Goal: Task Accomplishment & Management: Use online tool/utility

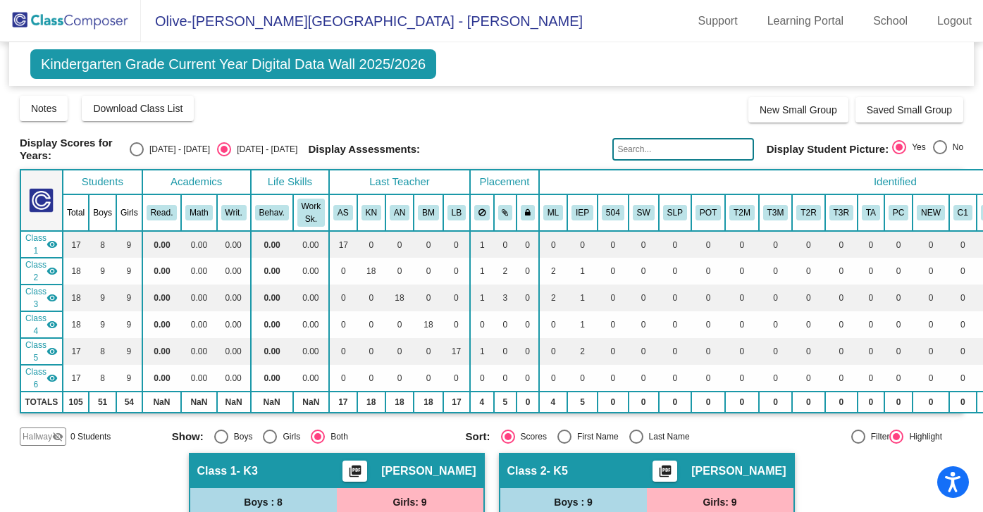
scroll to position [370, 0]
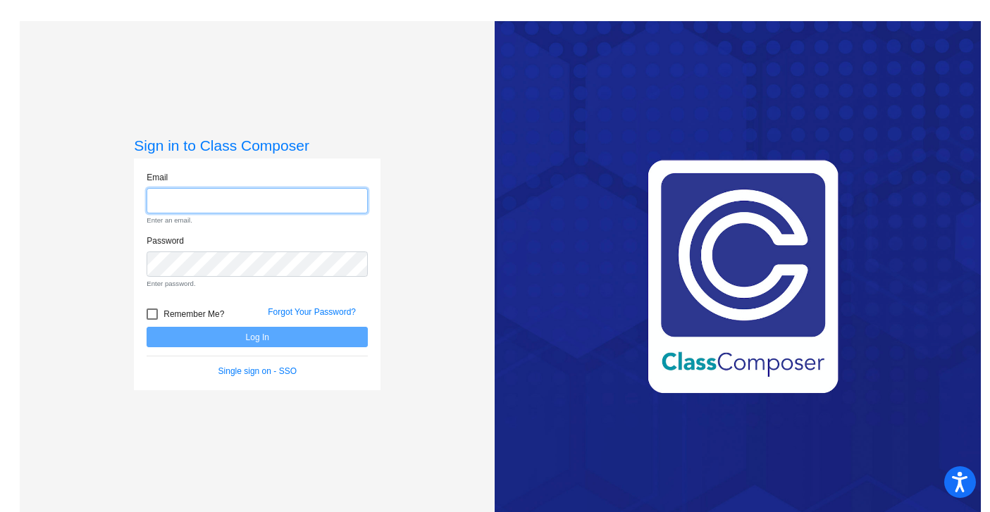
type input "[EMAIL_ADDRESS][DOMAIN_NAME]"
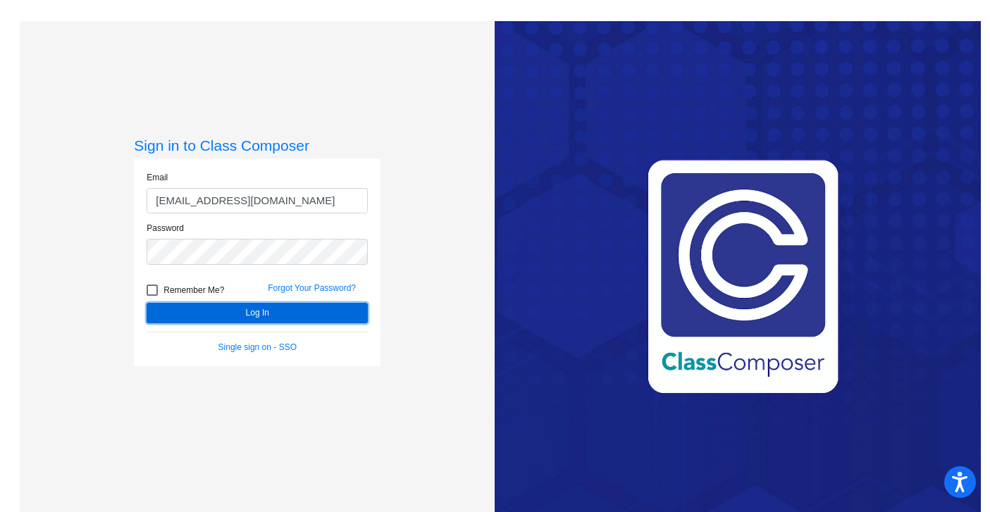
click at [252, 304] on button "Log In" at bounding box center [257, 313] width 221 height 20
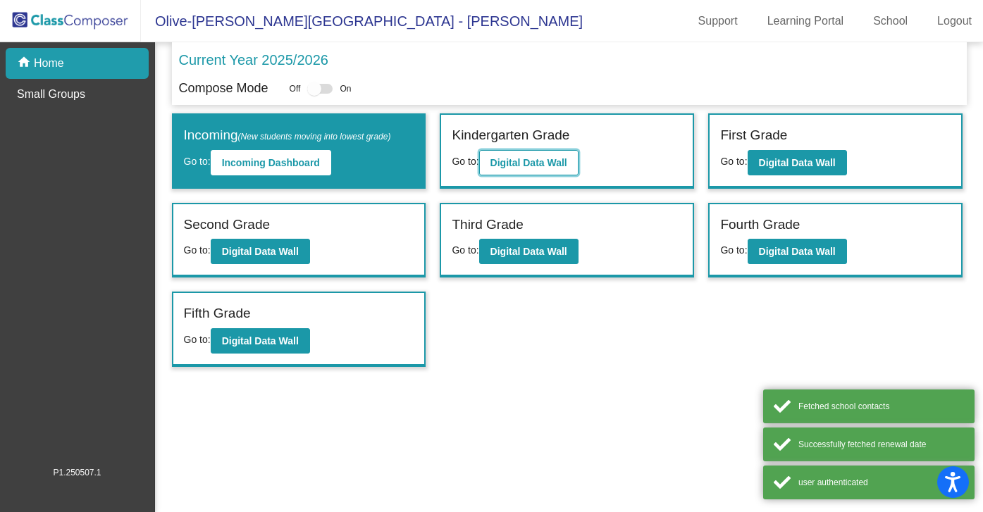
click at [543, 157] on b "Digital Data Wall" at bounding box center [529, 162] width 77 height 11
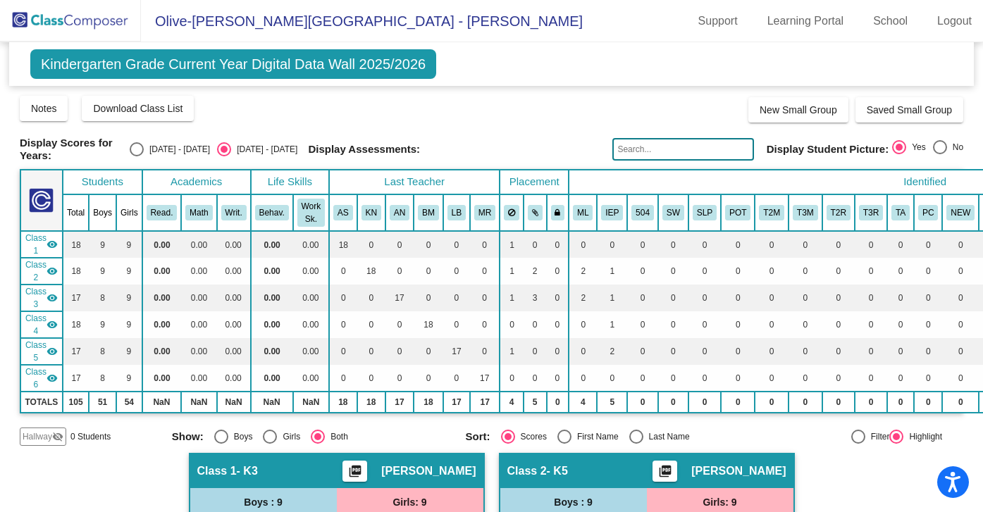
click at [523, 118] on div "Notes Download Class List Import Students New Small Group Saved Small Group" at bounding box center [492, 108] width 944 height 28
click at [343, 207] on button "AS" at bounding box center [343, 213] width 20 height 16
click at [341, 207] on button "AS" at bounding box center [343, 213] width 20 height 16
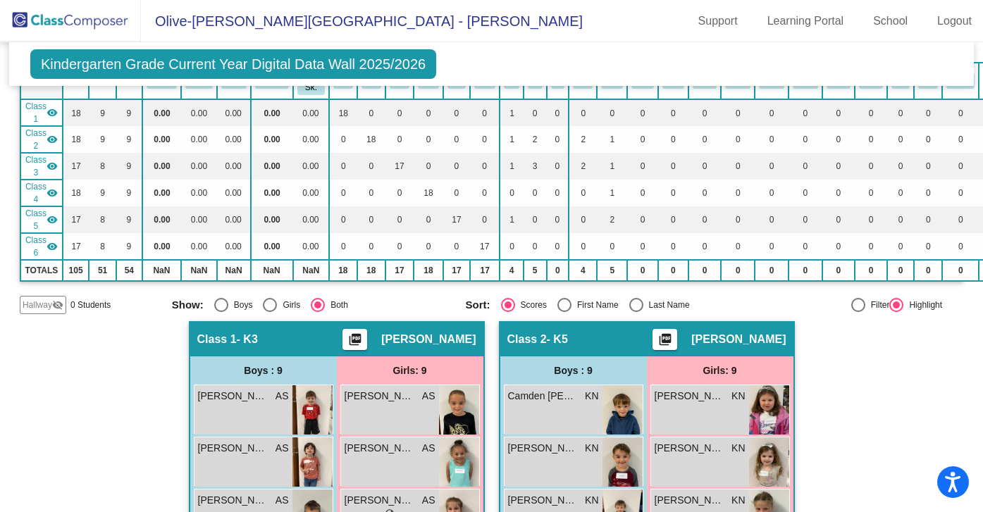
scroll to position [135, 0]
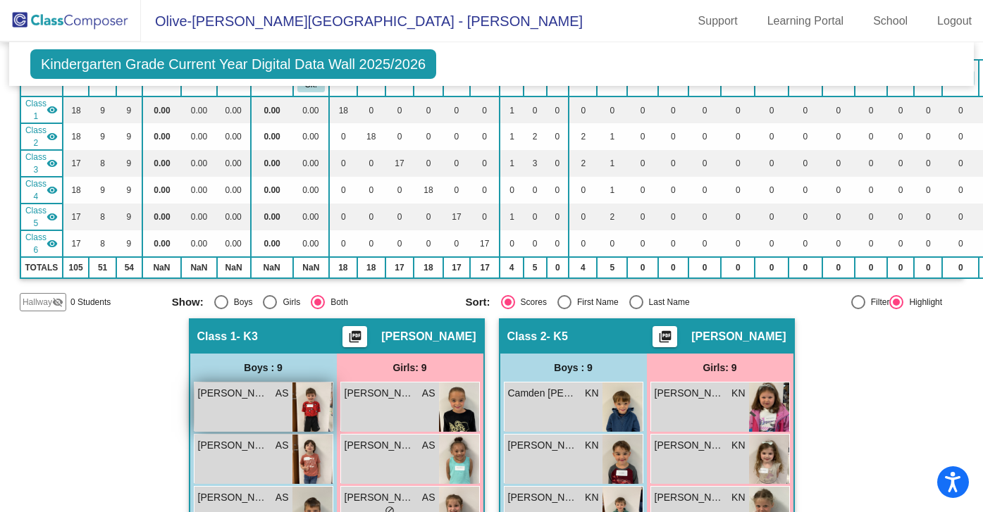
click at [248, 421] on div "Charles Krupa AS lock do_not_disturb_alt" at bounding box center [244, 407] width 98 height 49
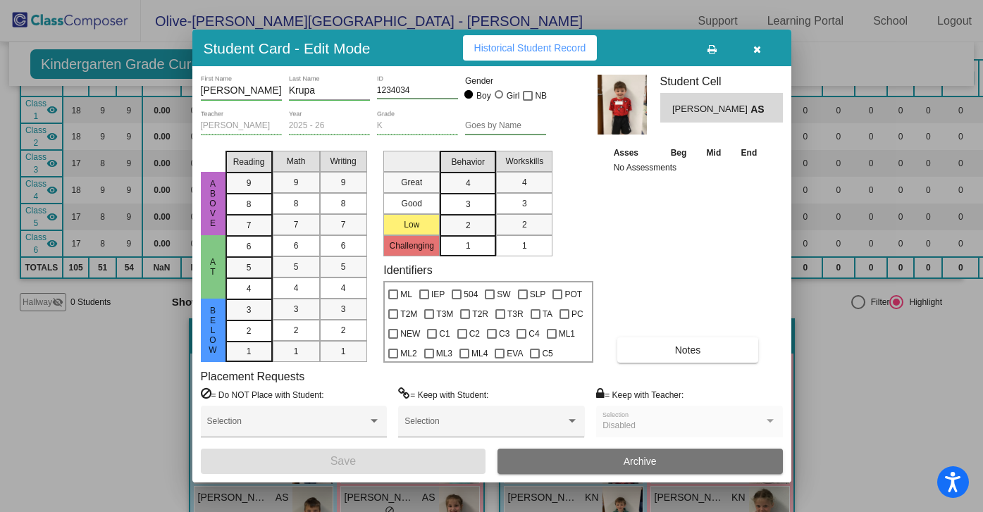
scroll to position [0, 0]
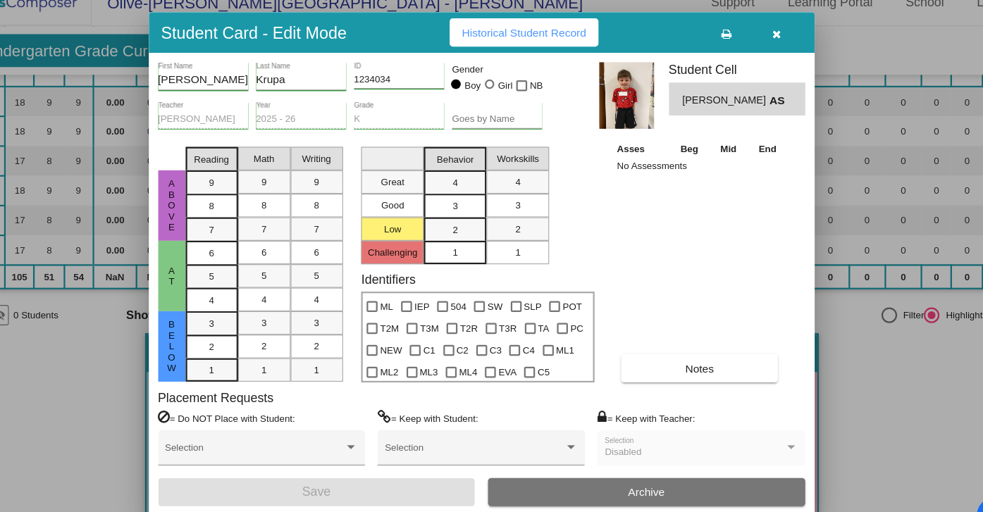
click at [760, 47] on icon "button" at bounding box center [757, 49] width 8 height 10
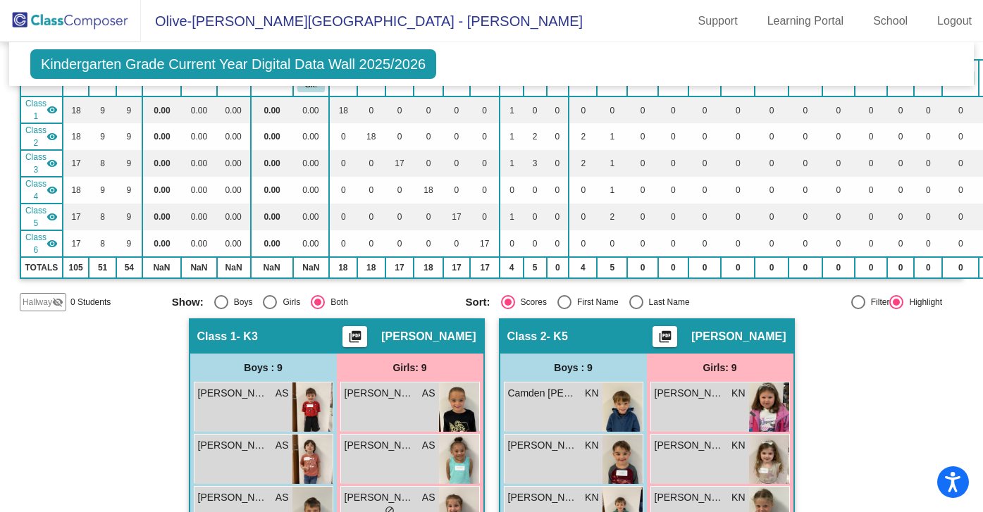
click at [417, 60] on span "Kindergarten Grade Current Year Digital Data Wall 2025/2026" at bounding box center [233, 64] width 406 height 30
click at [357, 57] on span "Kindergarten Grade Current Year Digital Data Wall 2025/2026" at bounding box center [233, 64] width 406 height 30
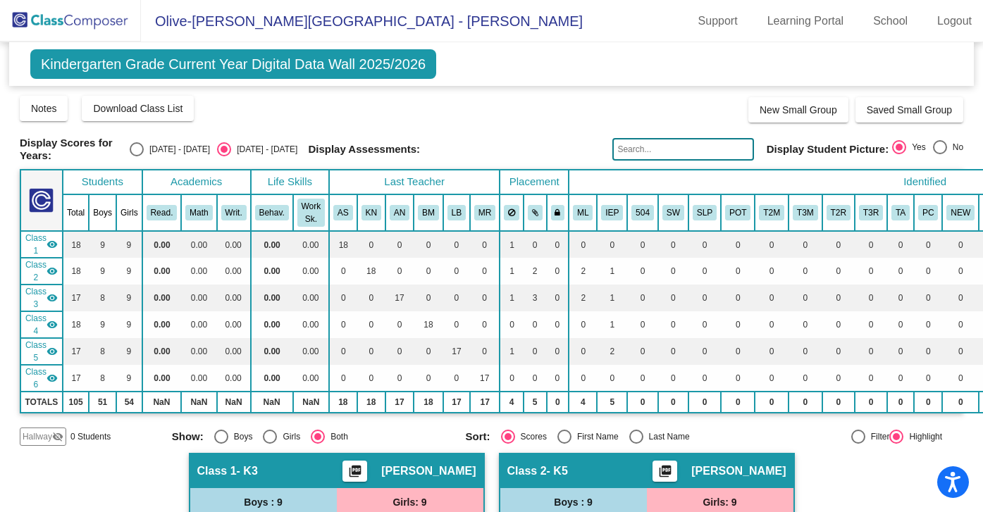
click at [106, 20] on img at bounding box center [70, 21] width 141 height 42
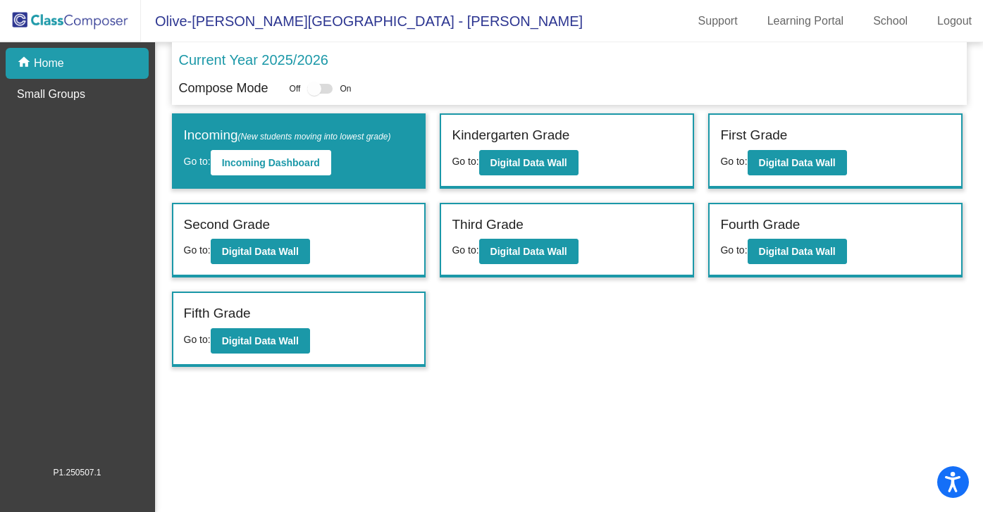
click at [269, 62] on p "Current Year 2025/2026" at bounding box center [253, 59] width 149 height 21
click at [288, 57] on p "Current Year 2025/2026" at bounding box center [253, 59] width 149 height 21
click at [318, 50] on p "Current Year 2025/2026" at bounding box center [253, 59] width 149 height 21
click at [94, 18] on img at bounding box center [70, 21] width 141 height 42
click at [281, 61] on p "Current Year 2025/2026" at bounding box center [253, 59] width 149 height 21
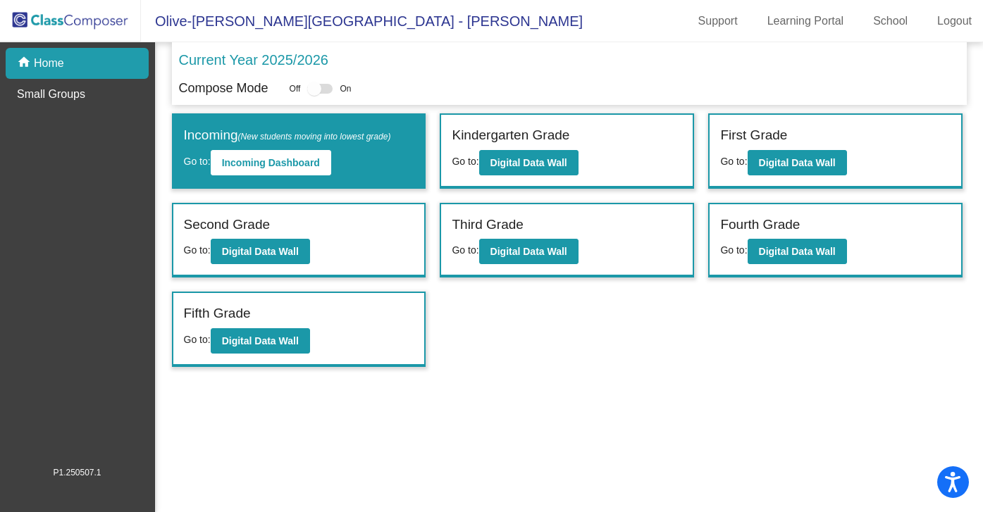
click at [279, 51] on p "Current Year 2025/2026" at bounding box center [253, 59] width 149 height 21
click at [294, 59] on p "Current Year 2025/2026" at bounding box center [253, 59] width 149 height 21
click at [282, 163] on b "Incoming Dashboard" at bounding box center [271, 162] width 98 height 11
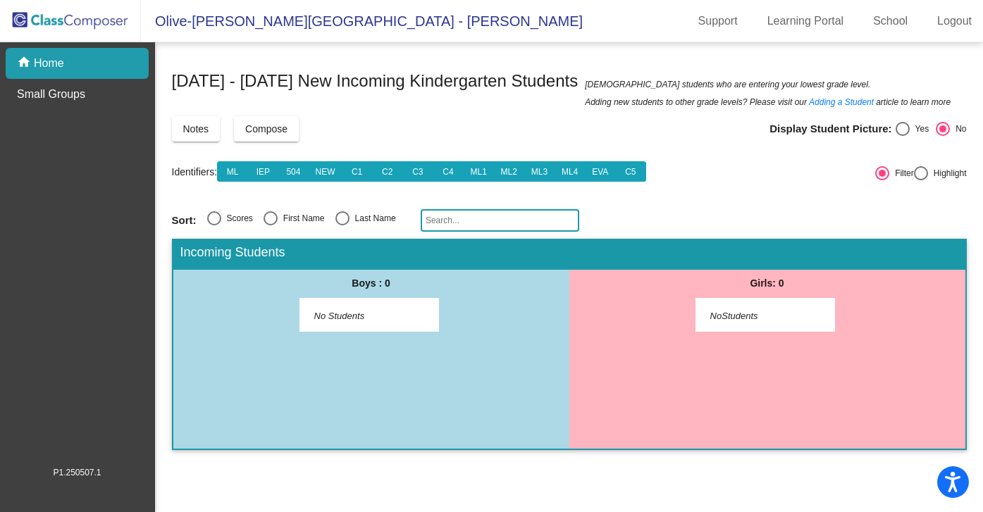
click at [49, 12] on img at bounding box center [70, 21] width 141 height 42
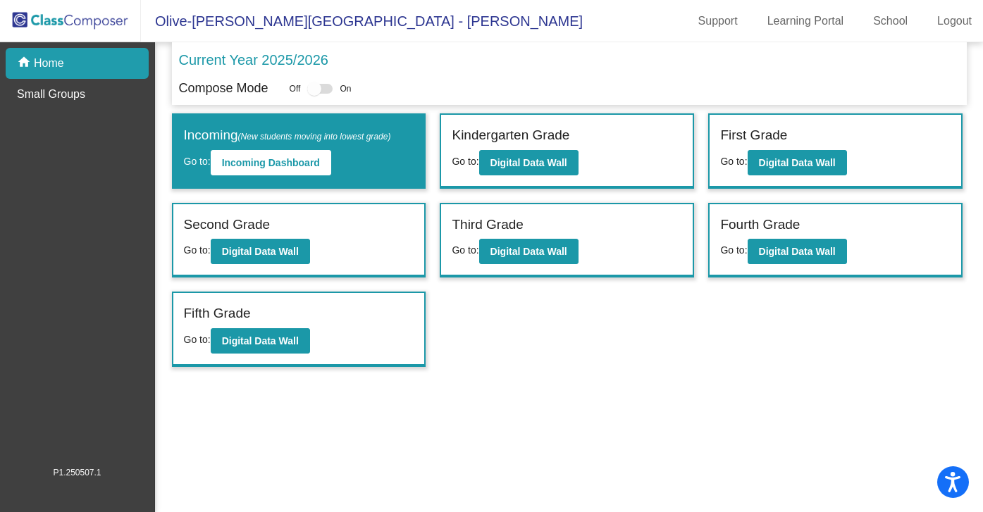
click at [314, 56] on p "Current Year 2025/2026" at bounding box center [253, 59] width 149 height 21
click at [515, 157] on b "Digital Data Wall" at bounding box center [529, 162] width 77 height 11
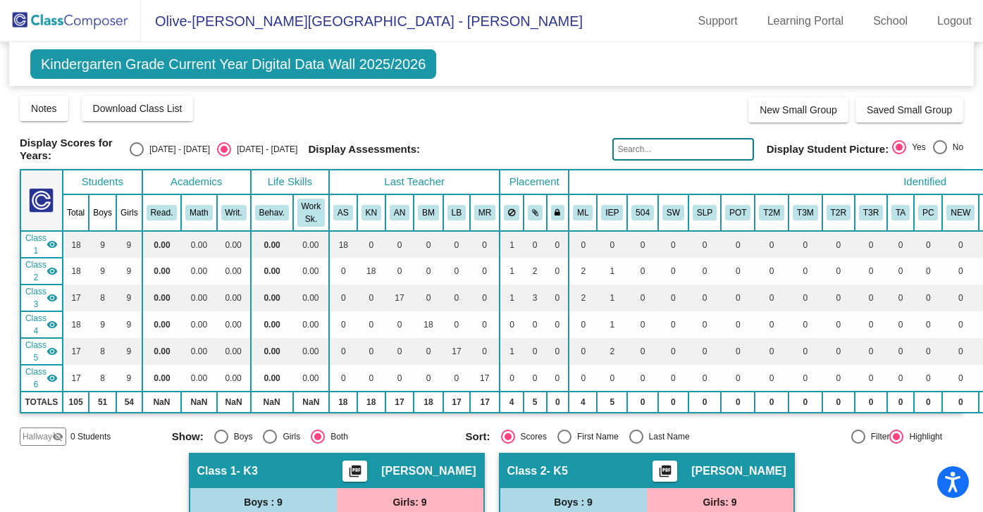
click at [365, 60] on span "Kindergarten Grade Current Year Digital Data Wall 2025/2026" at bounding box center [233, 64] width 406 height 30
click at [362, 70] on span "Kindergarten Grade Current Year Digital Data Wall 2025/2026" at bounding box center [233, 64] width 406 height 30
click at [282, 24] on span "Olive-[PERSON_NAME][GEOGRAPHIC_DATA] - [PERSON_NAME]" at bounding box center [362, 21] width 442 height 23
click at [312, 52] on span "Kindergarten Grade Current Year Digital Data Wall 2025/2026" at bounding box center [233, 64] width 406 height 30
click at [144, 150] on div "Select an option" at bounding box center [137, 149] width 14 height 14
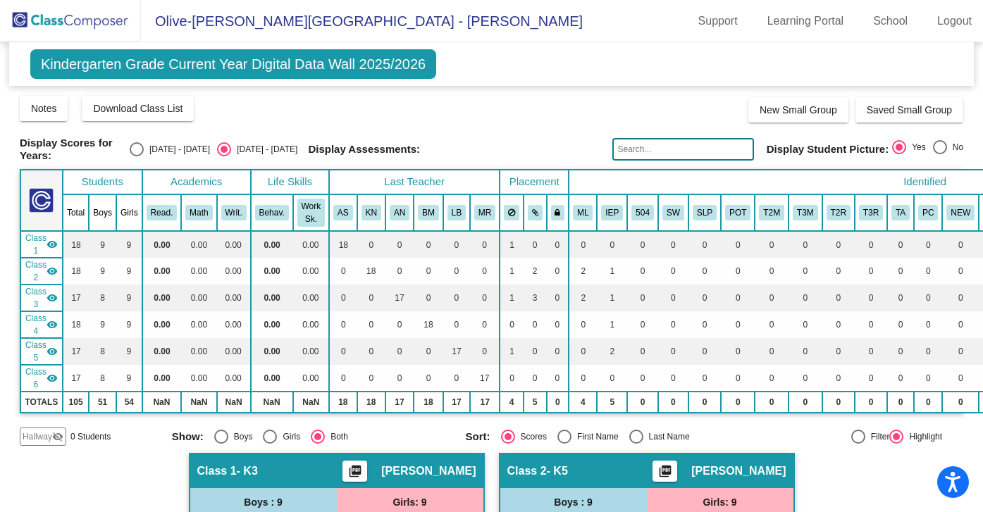
click at [137, 156] on input "[DATE] - [DATE]" at bounding box center [136, 156] width 1 height 1
radio input "true"
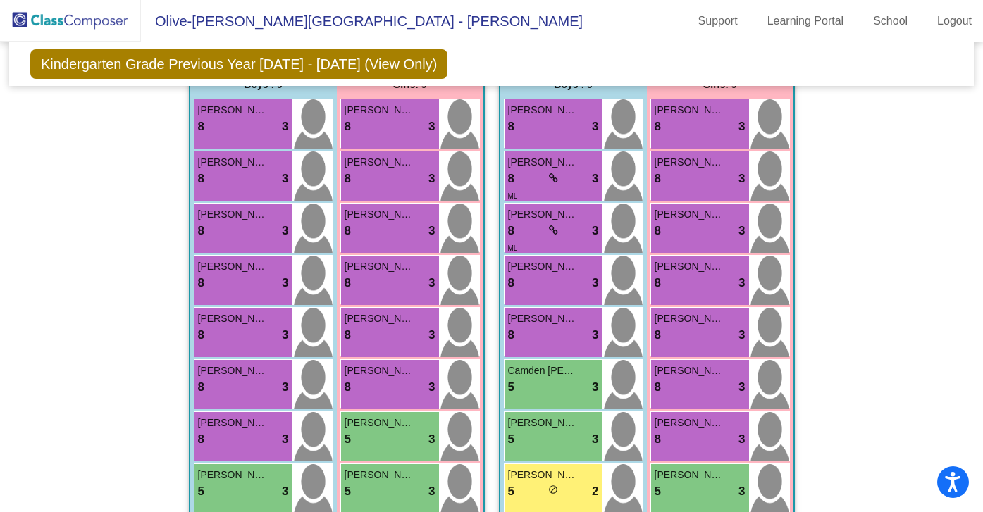
scroll to position [370, 0]
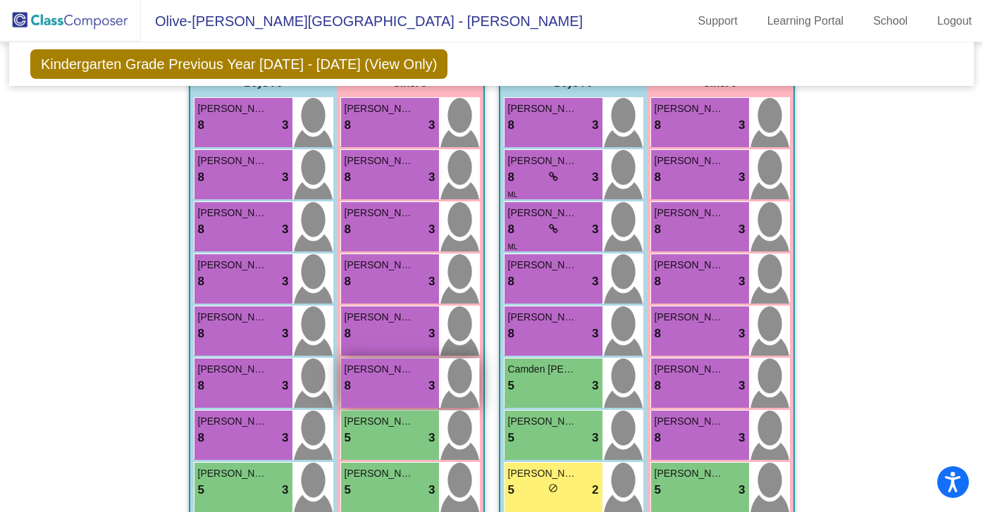
click at [377, 379] on div "8 lock do_not_disturb_alt 3" at bounding box center [390, 386] width 91 height 18
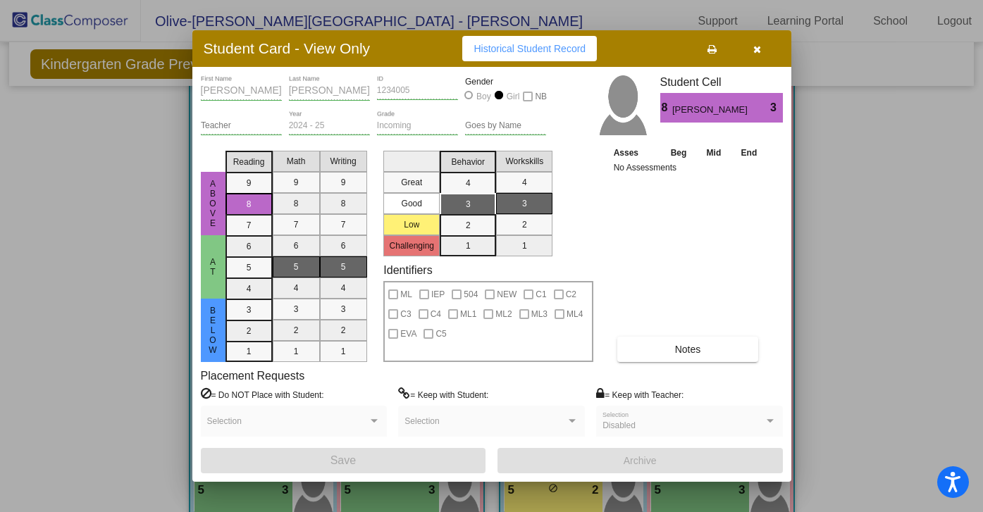
click at [757, 47] on icon "button" at bounding box center [757, 49] width 8 height 10
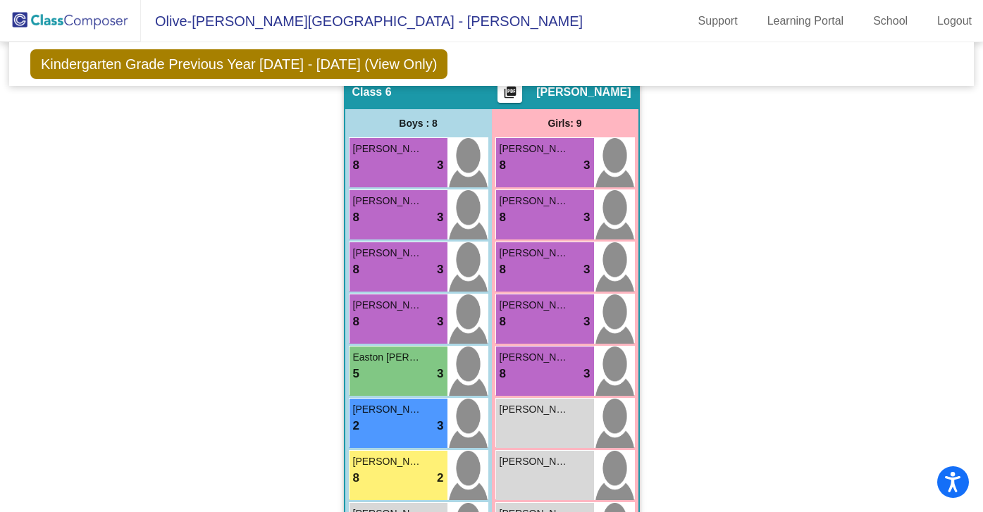
scroll to position [1437, 0]
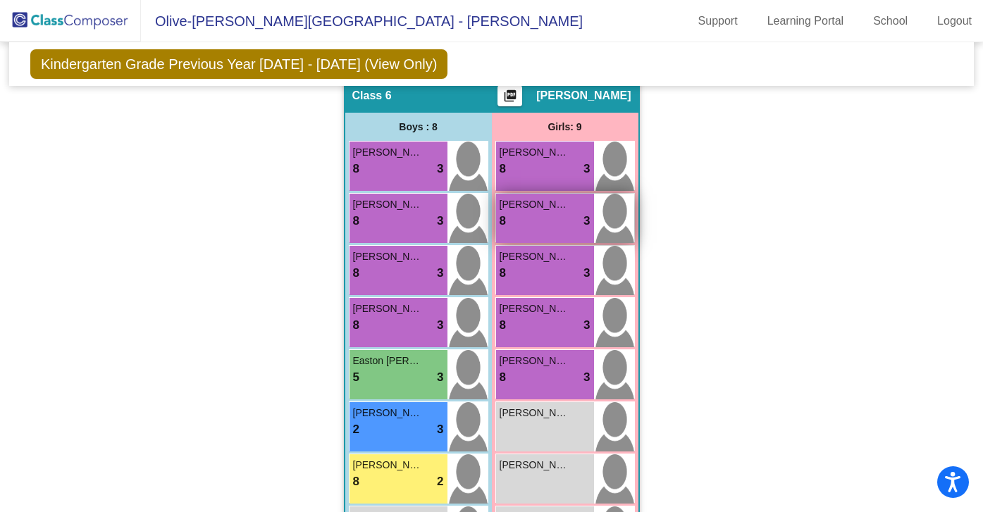
click at [534, 212] on div "8 lock do_not_disturb_alt 3" at bounding box center [545, 221] width 91 height 18
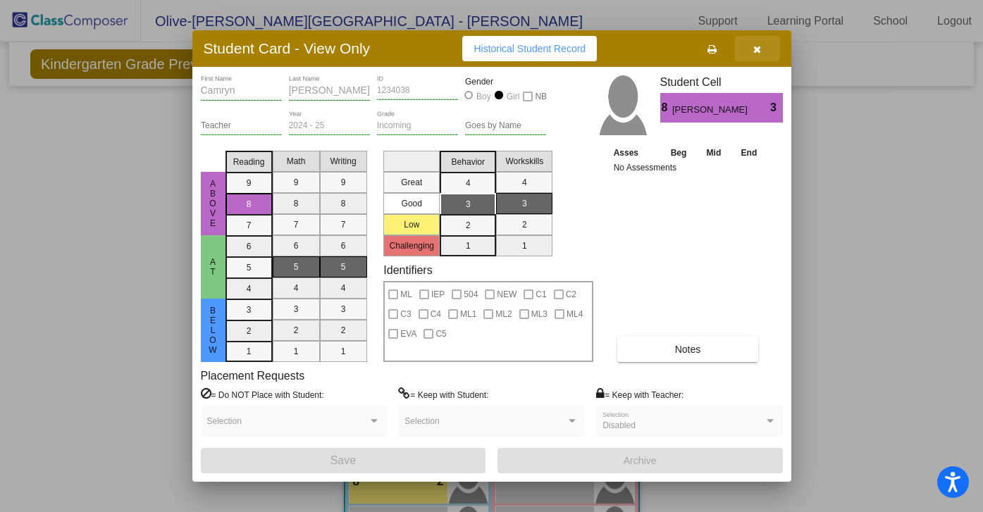
click at [758, 51] on icon "button" at bounding box center [757, 49] width 8 height 10
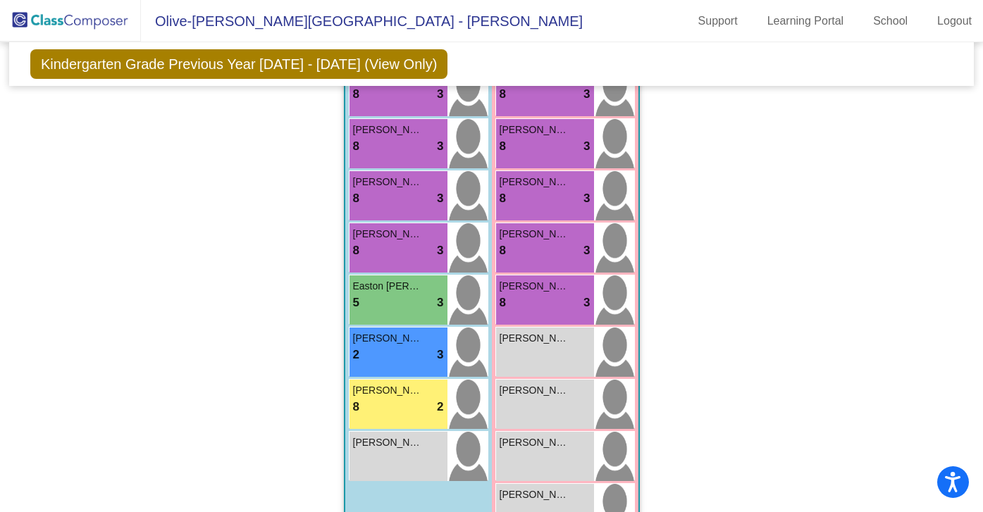
scroll to position [1513, 0]
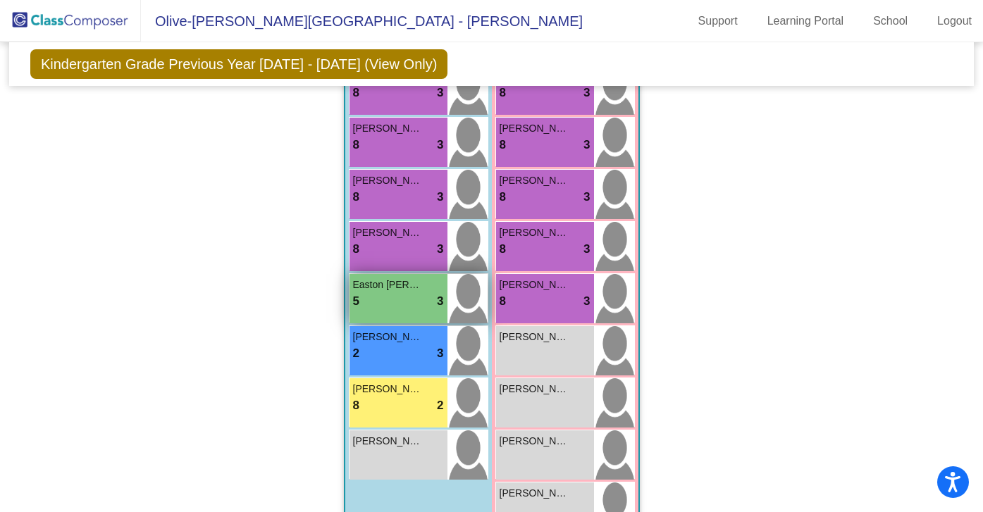
click at [391, 297] on div "5 lock do_not_disturb_alt 3" at bounding box center [398, 302] width 91 height 18
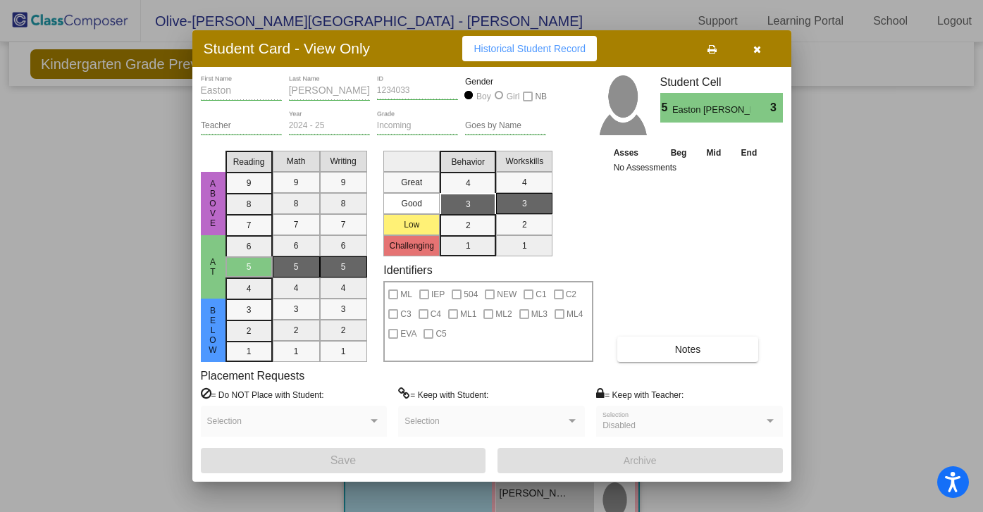
click at [763, 50] on button "button" at bounding box center [757, 48] width 45 height 25
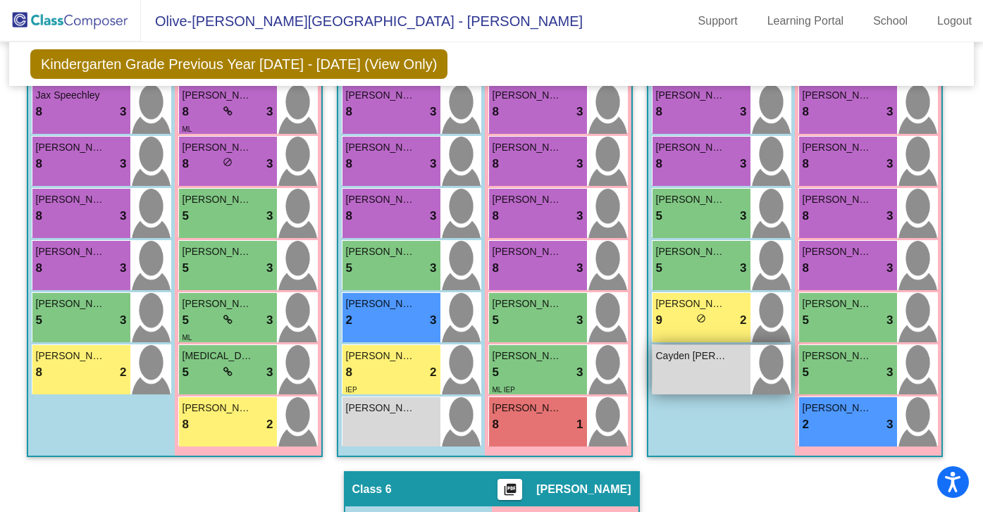
scroll to position [1048, 0]
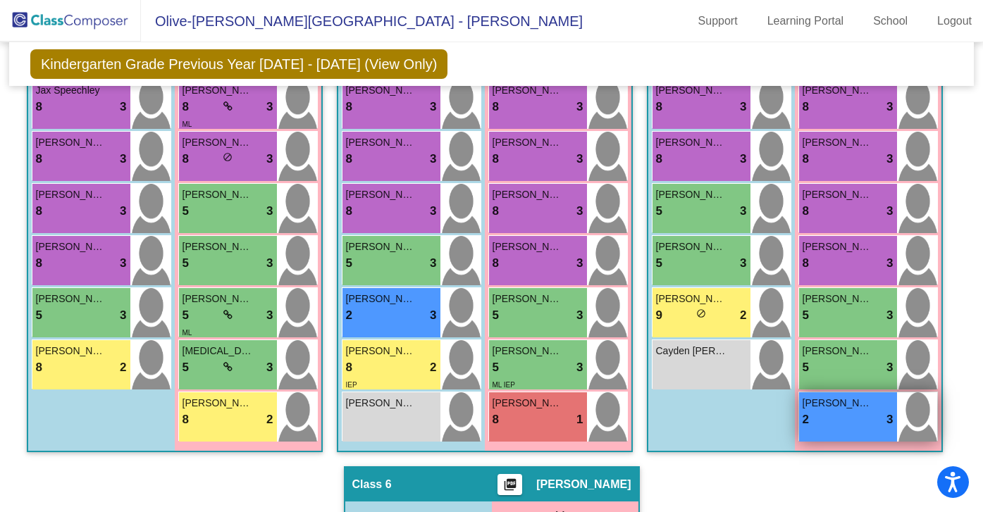
click at [843, 424] on div "2 lock do_not_disturb_alt 3" at bounding box center [848, 420] width 91 height 18
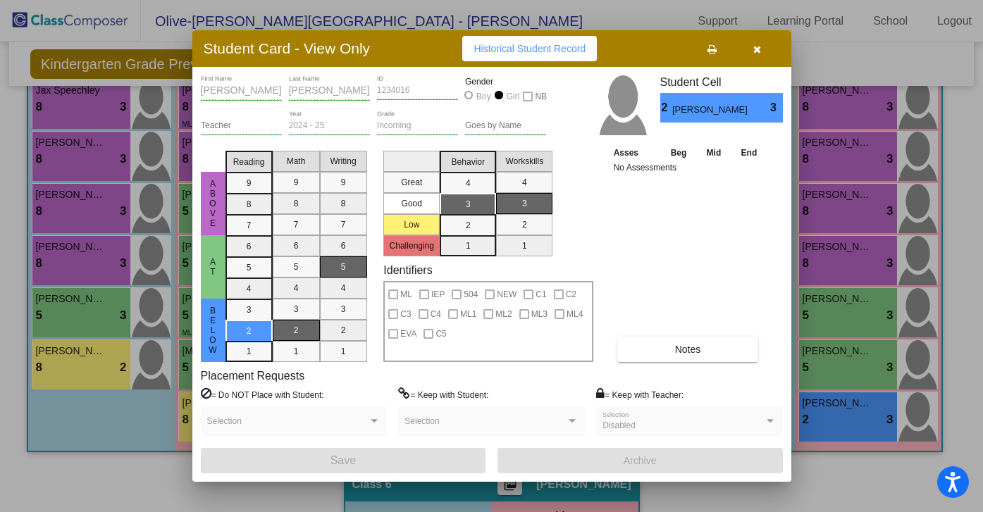
click at [762, 48] on button "button" at bounding box center [757, 48] width 45 height 25
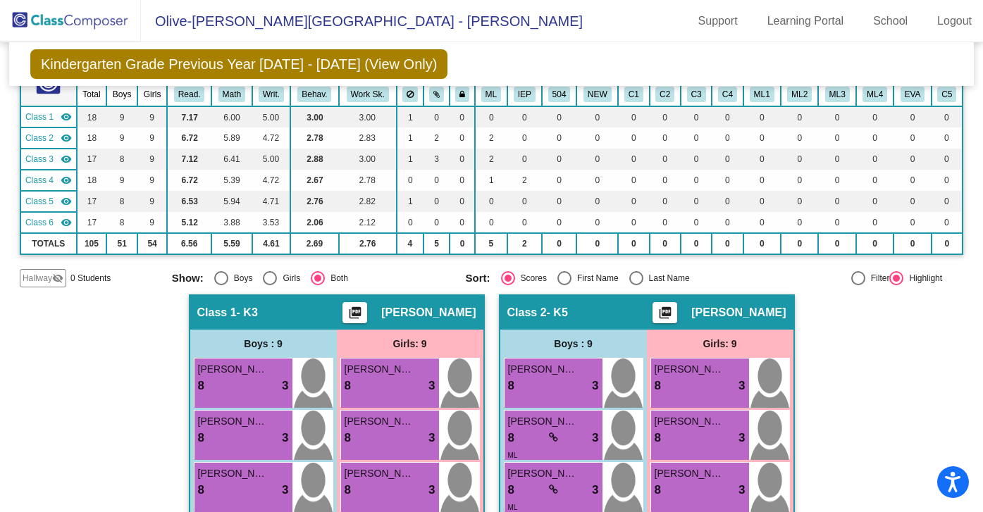
scroll to position [0, 0]
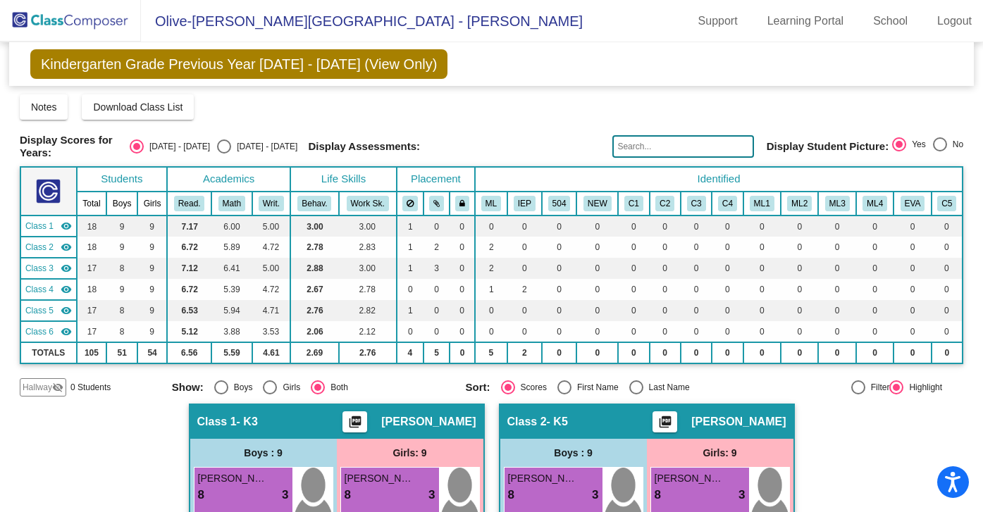
click at [231, 144] on div "Select an option" at bounding box center [224, 147] width 14 height 14
click at [224, 154] on input "[DATE] - [DATE]" at bounding box center [223, 154] width 1 height 1
radio input "true"
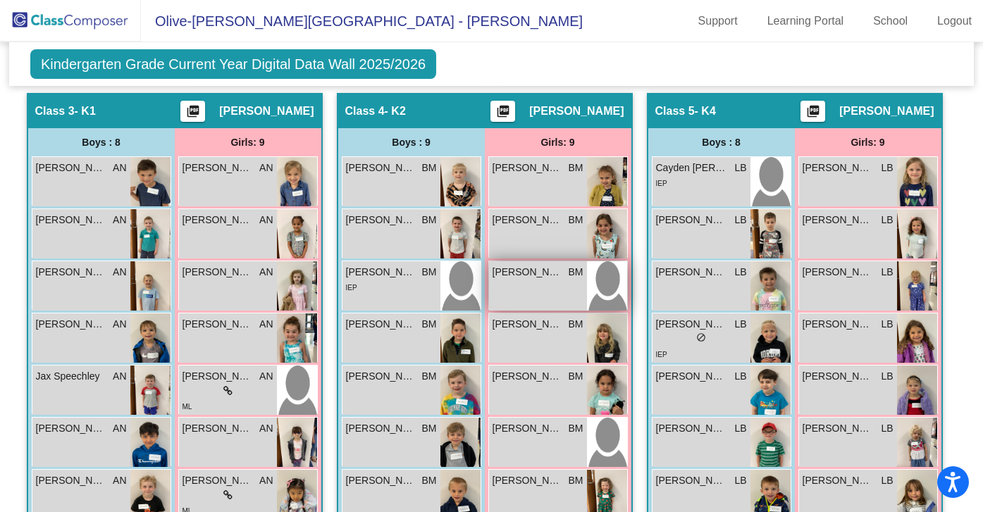
scroll to position [928, 0]
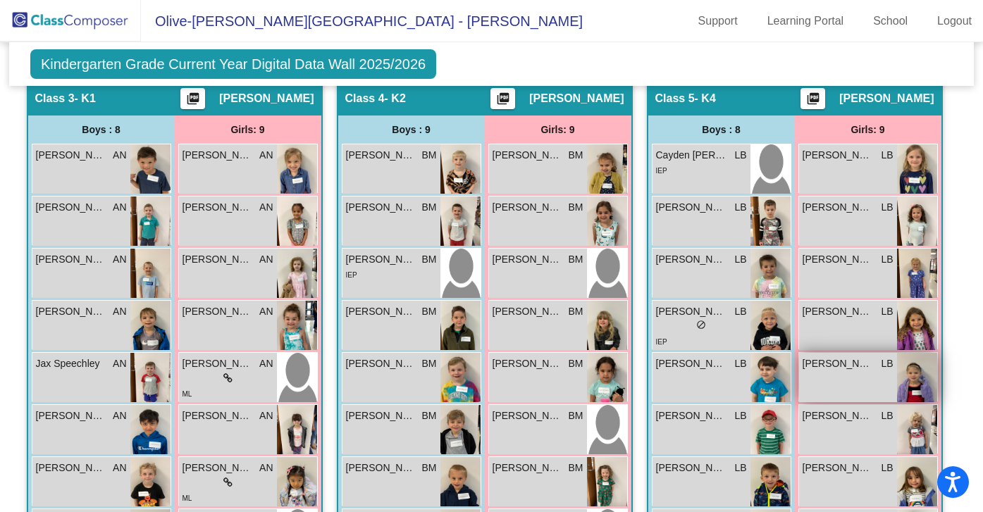
click at [866, 383] on div "Evelyn Buysse LB lock do_not_disturb_alt" at bounding box center [848, 377] width 98 height 49
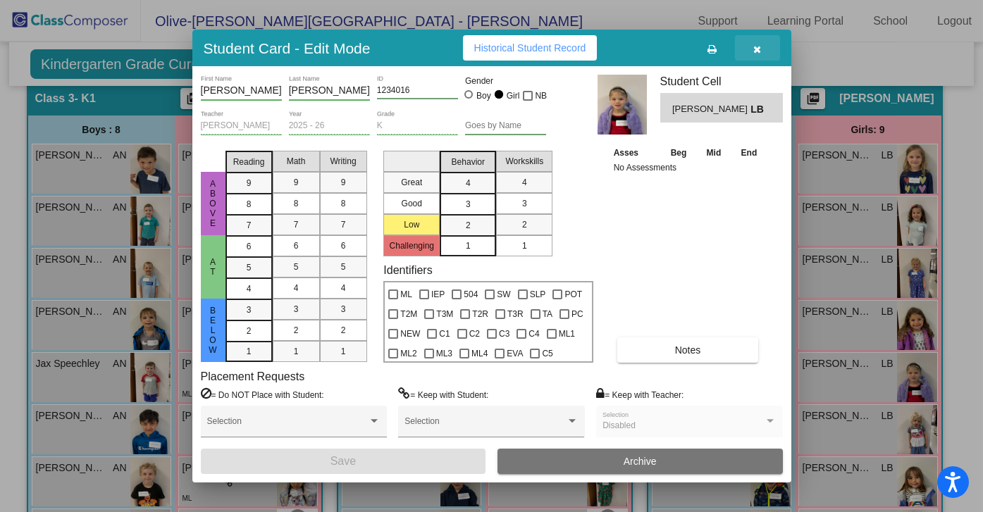
click at [758, 44] on icon "button" at bounding box center [757, 49] width 8 height 10
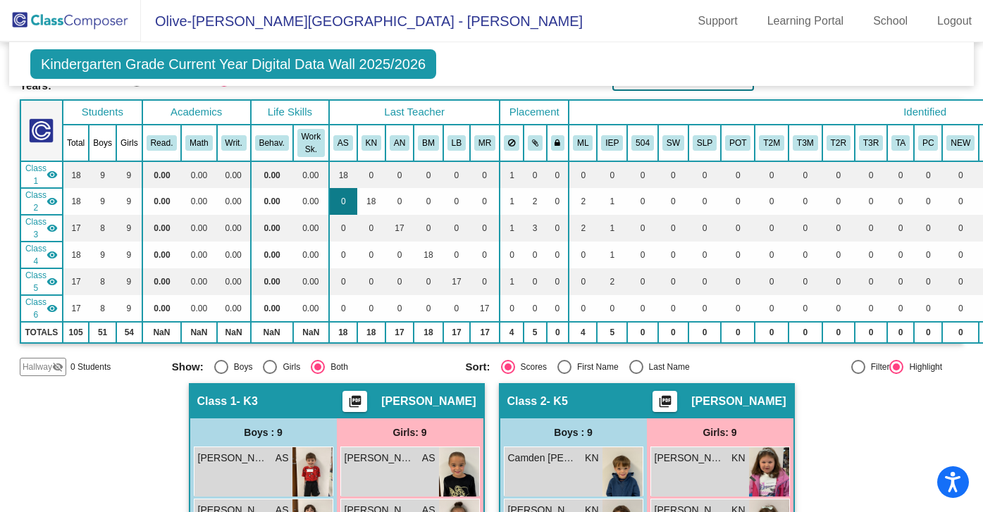
scroll to position [23, 0]
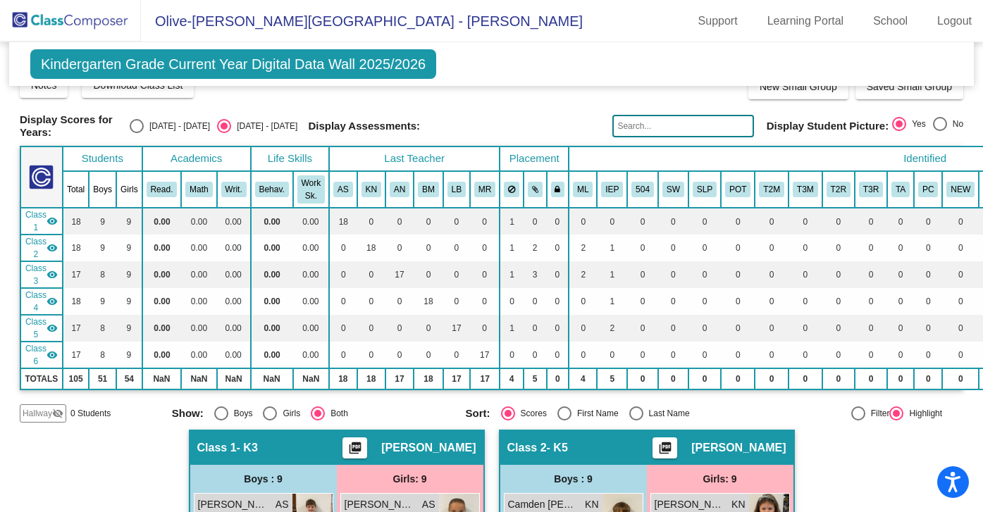
click at [144, 127] on div "Select an option" at bounding box center [137, 126] width 14 height 14
click at [137, 133] on input "[DATE] - [DATE]" at bounding box center [136, 133] width 1 height 1
radio input "true"
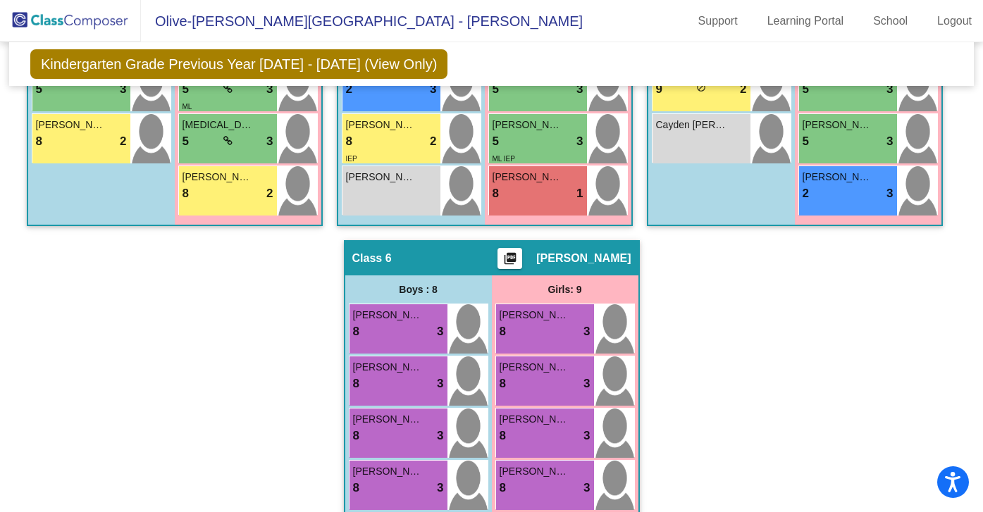
scroll to position [1274, 0]
